Goal: Task Accomplishment & Management: Use online tool/utility

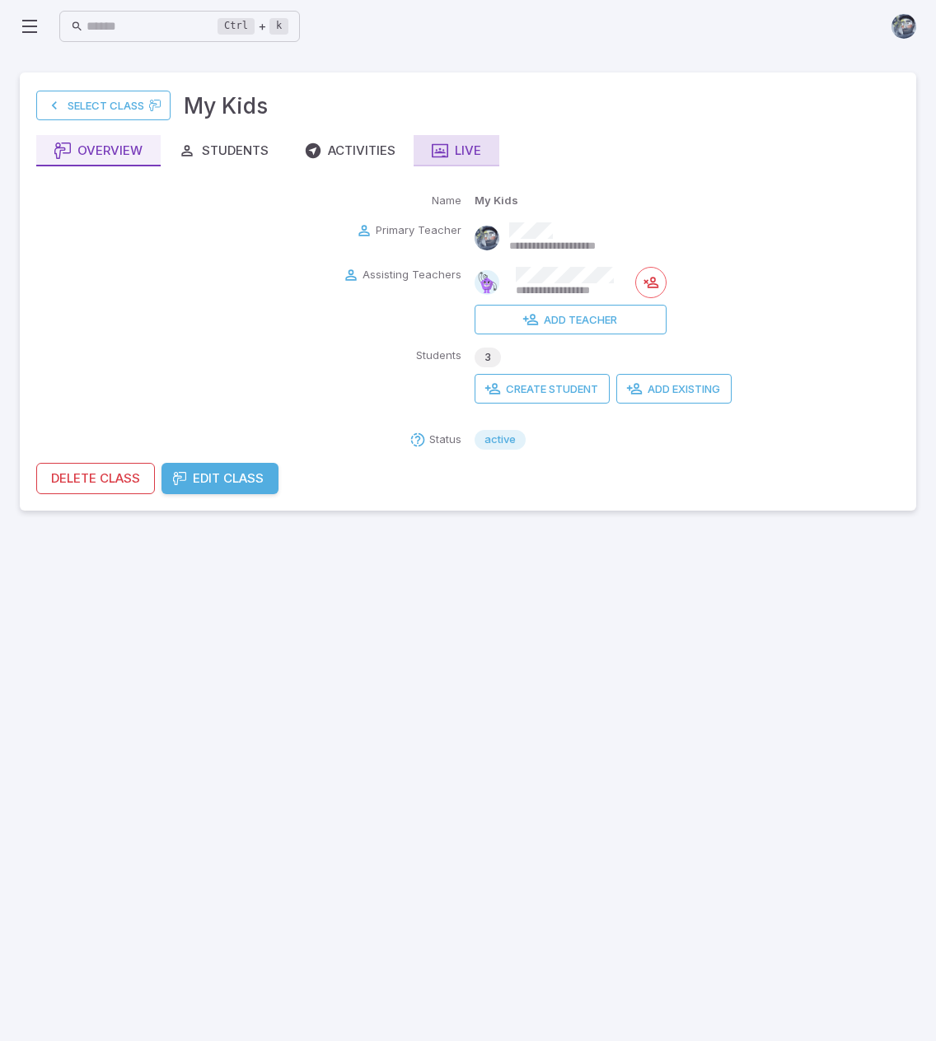
click at [462, 142] on div "Live" at bounding box center [456, 151] width 49 height 18
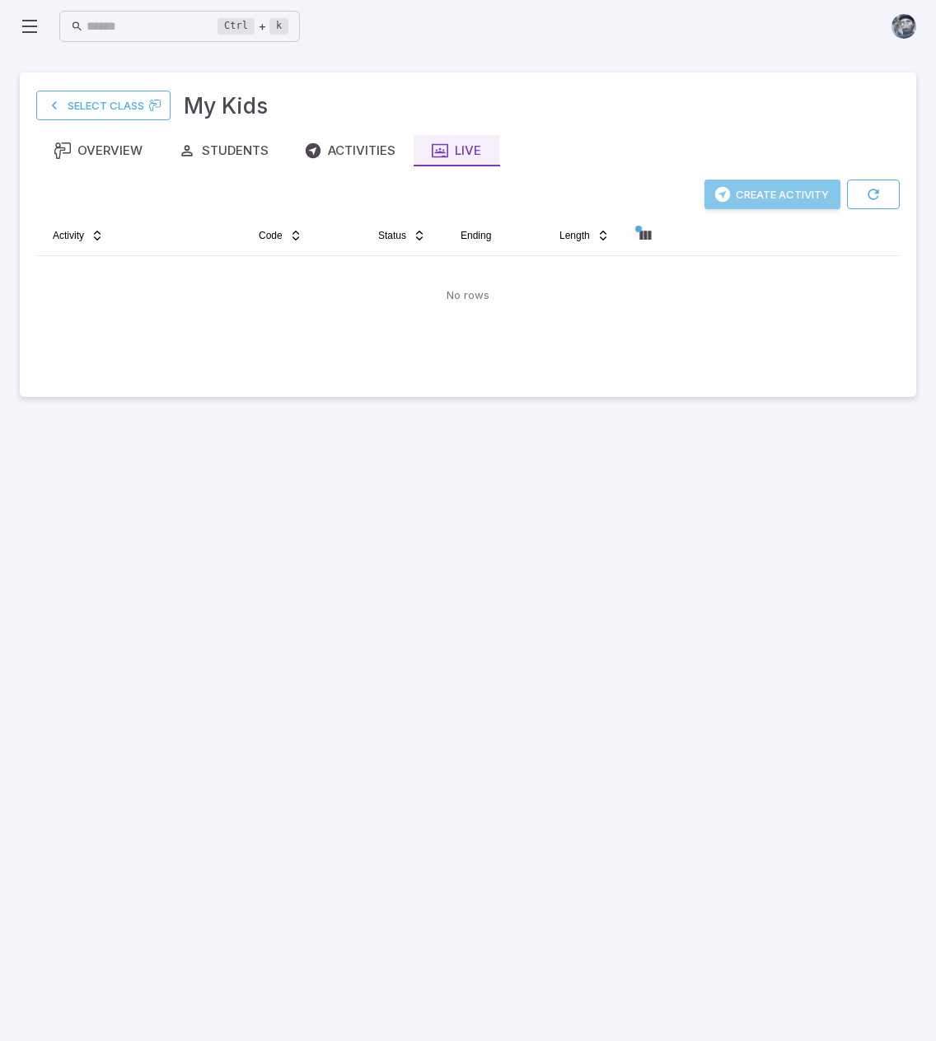
click at [759, 199] on button "Create Activity" at bounding box center [772, 195] width 136 height 30
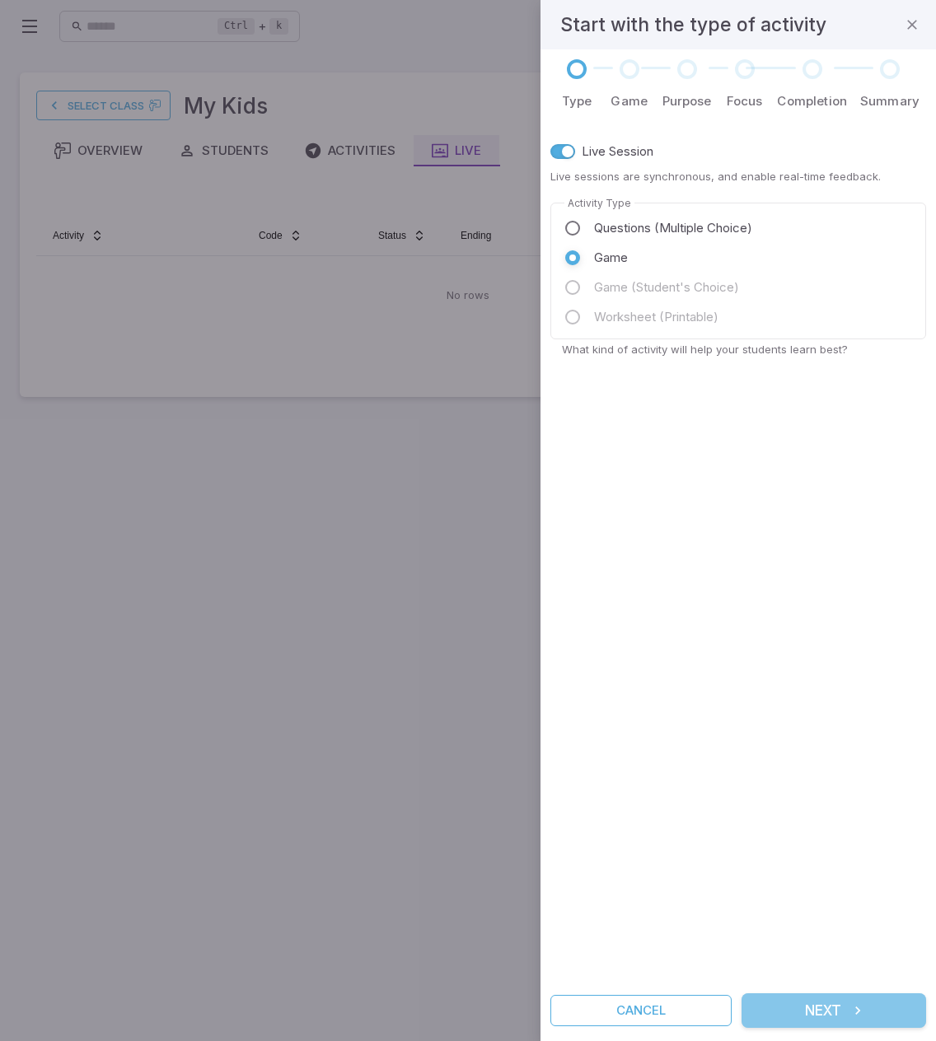
click at [848, 1006] on button "Next" at bounding box center [833, 1010] width 184 height 35
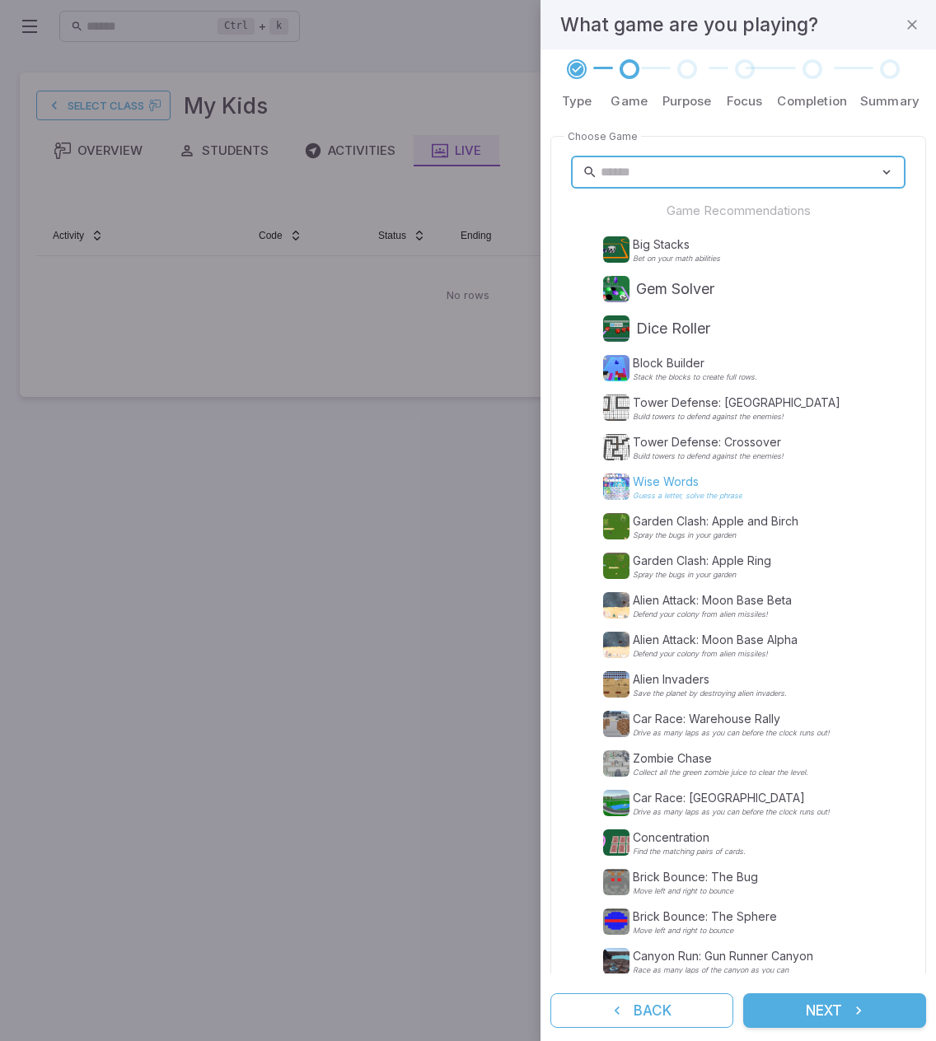
click at [707, 482] on p "Wise Words" at bounding box center [688, 482] width 110 height 16
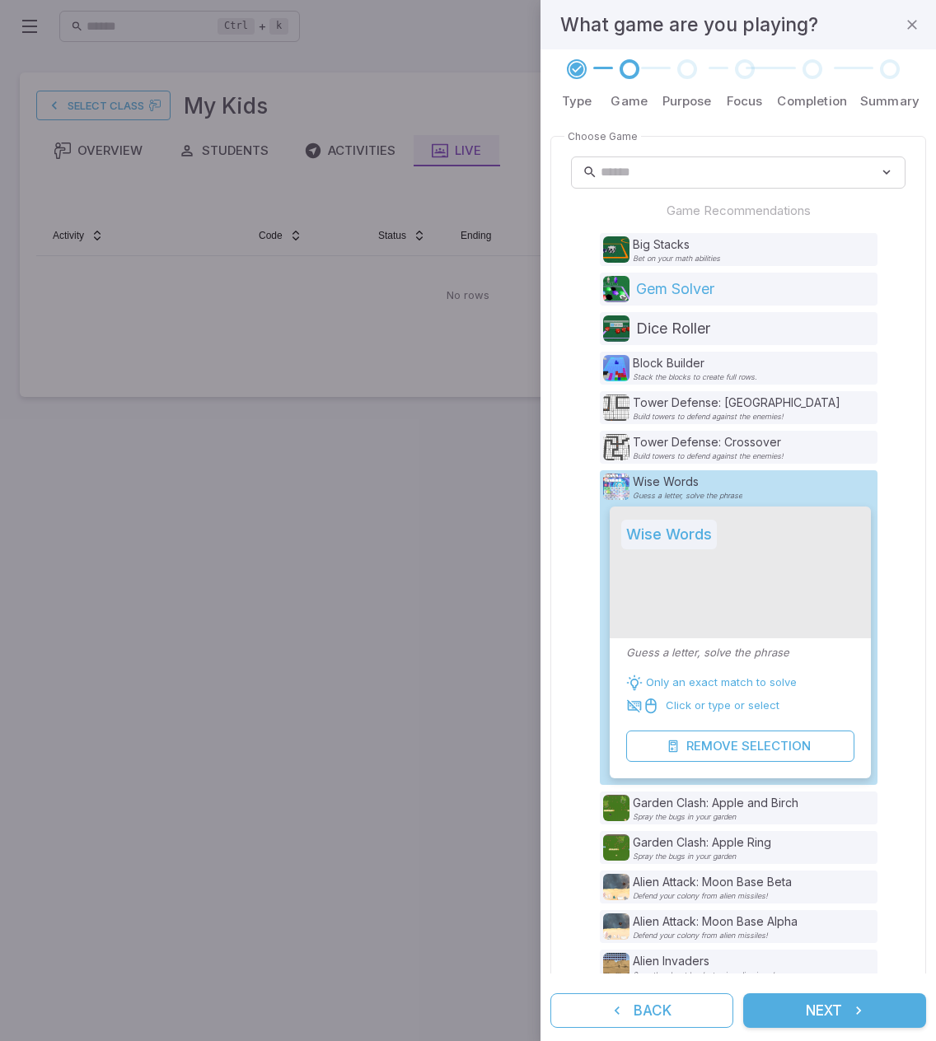
click at [714, 297] on p "Gem Solver" at bounding box center [675, 289] width 78 height 23
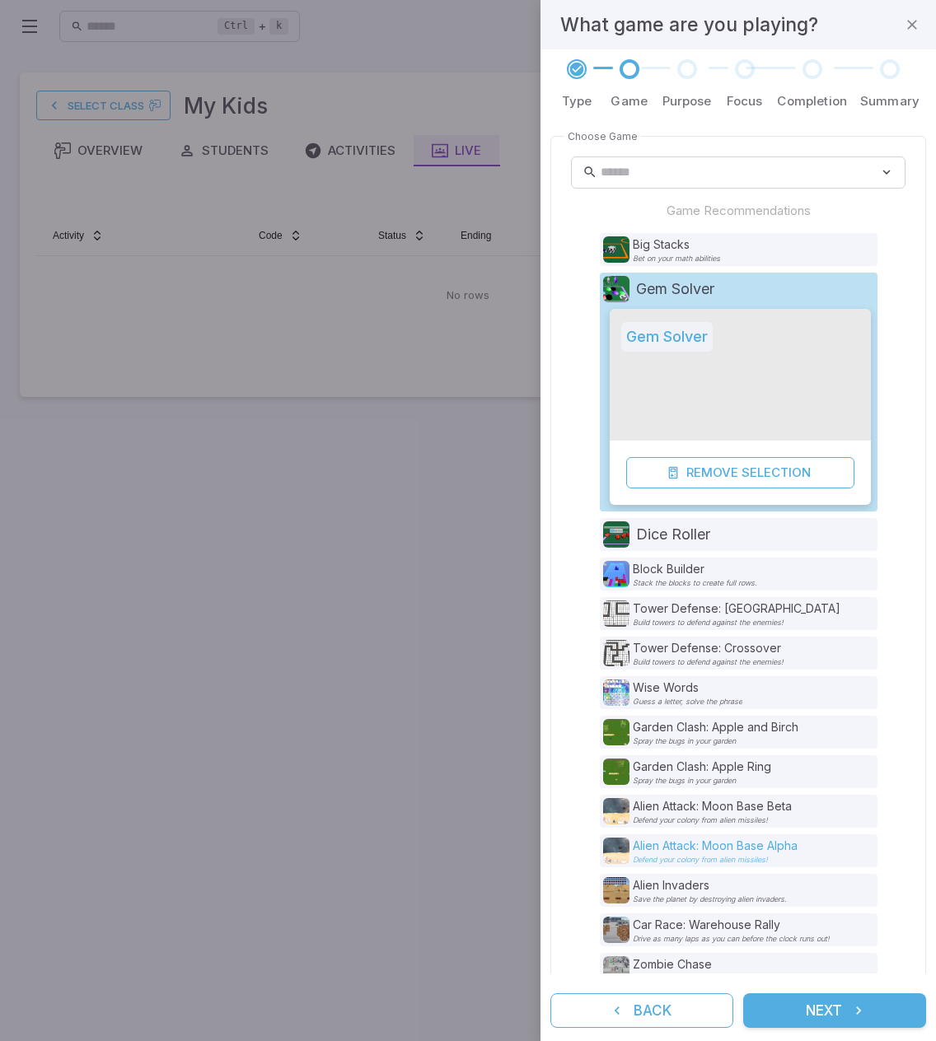
click at [699, 858] on p "Defend your colony from alien missiles!" at bounding box center [715, 860] width 165 height 8
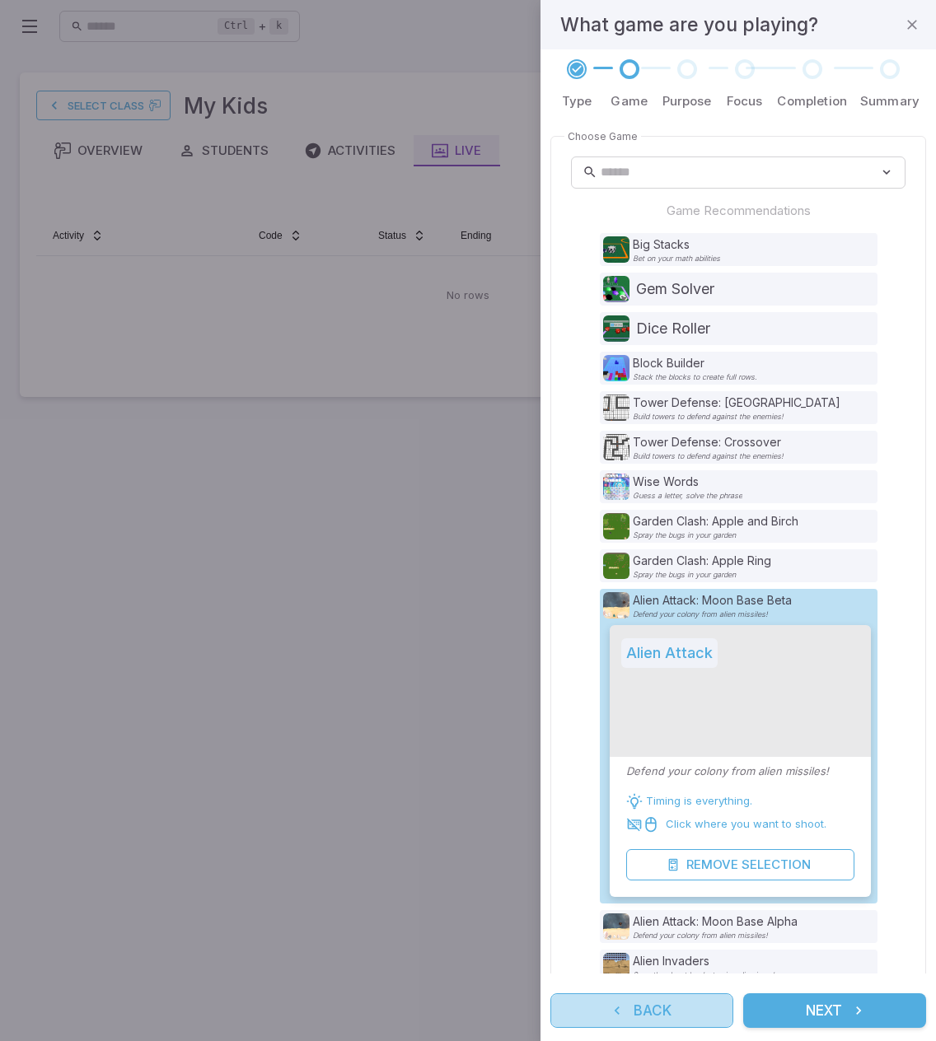
click at [672, 1002] on button "Back" at bounding box center [641, 1010] width 183 height 35
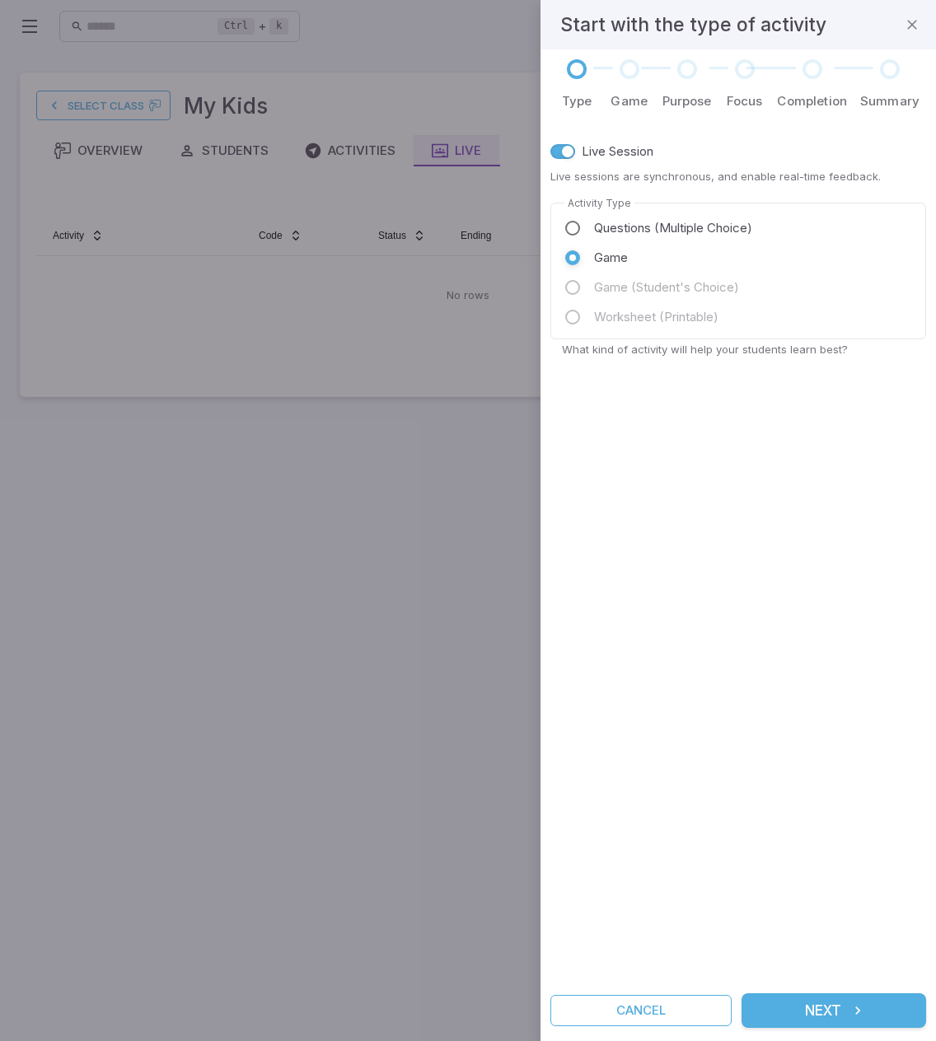
click at [700, 488] on div "Live Session Live sessions are synchronous, and enable real-time feedback. Acti…" at bounding box center [738, 551] width 376 height 843
click at [837, 1002] on button "Next" at bounding box center [833, 1010] width 184 height 35
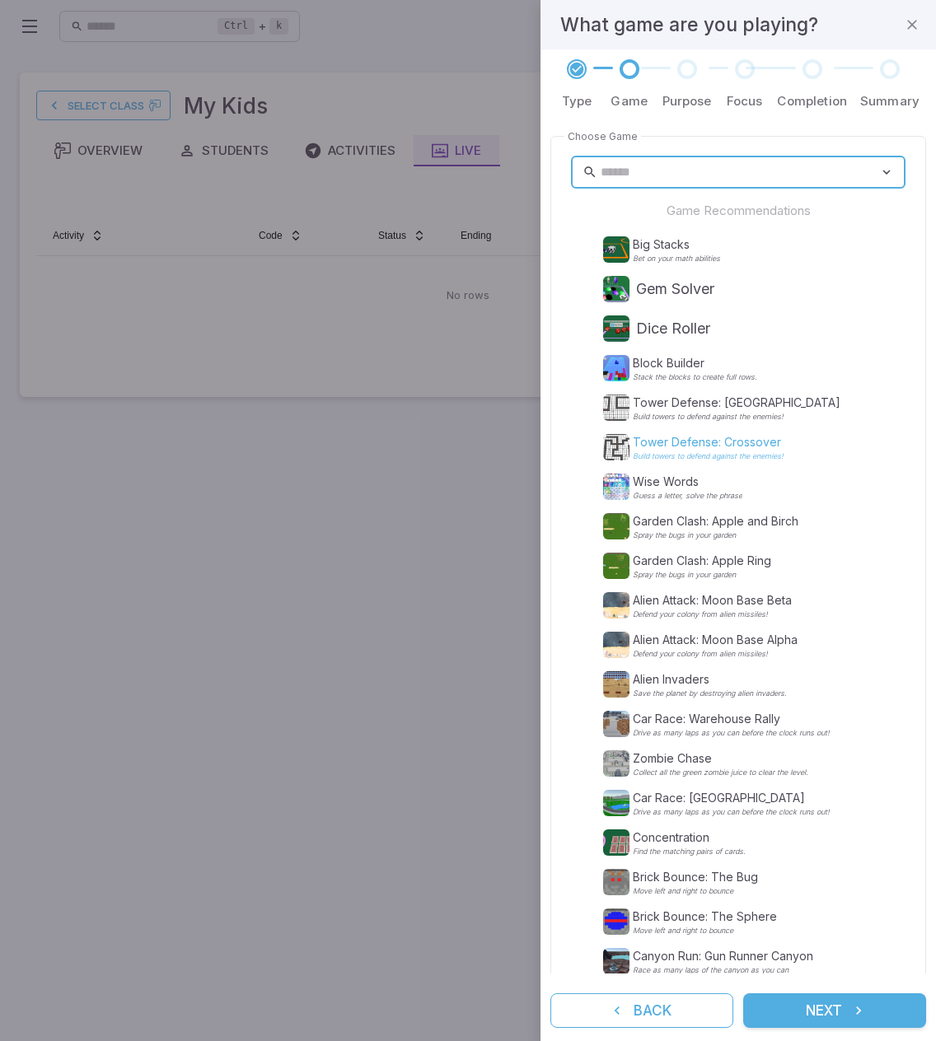
click at [714, 447] on p "Tower Defense: Crossover" at bounding box center [708, 442] width 151 height 16
